Goal: Transaction & Acquisition: Purchase product/service

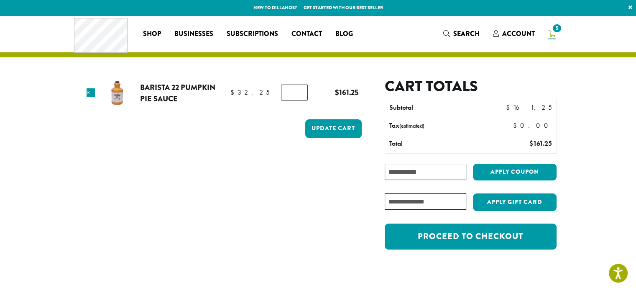
click at [297, 92] on input "*" at bounding box center [294, 92] width 27 height 16
click at [299, 95] on input "*" at bounding box center [294, 92] width 27 height 16
type input "*"
click at [299, 95] on input "*" at bounding box center [294, 92] width 27 height 16
click at [334, 126] on button "Update cart" at bounding box center [333, 128] width 56 height 19
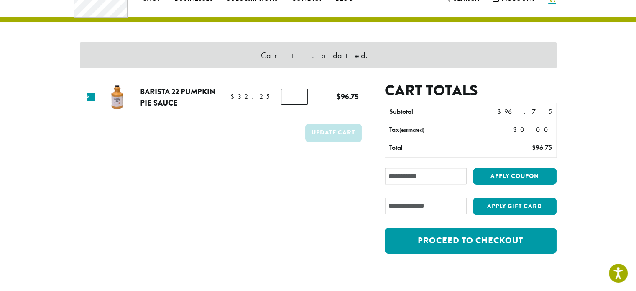
scroll to position [35, 0]
type input "*"
click at [299, 98] on input "*" at bounding box center [294, 97] width 27 height 16
click at [358, 130] on button "Update cart" at bounding box center [333, 132] width 56 height 19
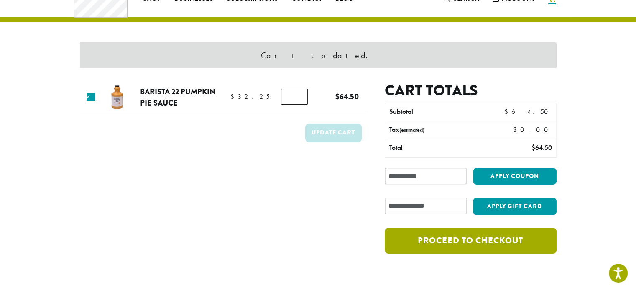
click at [487, 242] on link "Proceed to checkout" at bounding box center [470, 241] width 171 height 26
